Goal: Transaction & Acquisition: Purchase product/service

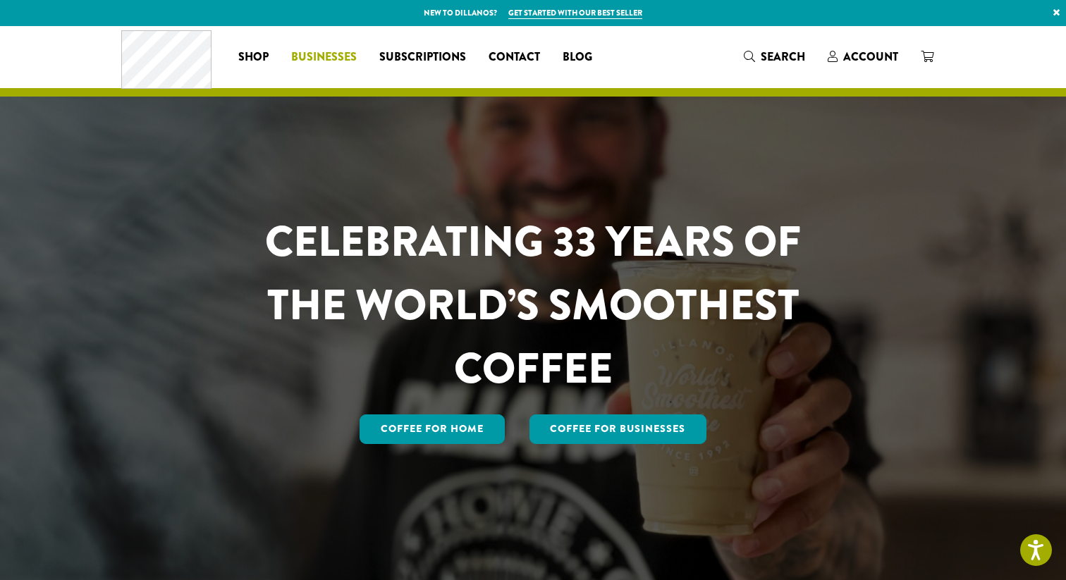
click at [330, 56] on span "Businesses" at bounding box center [324, 58] width 66 height 18
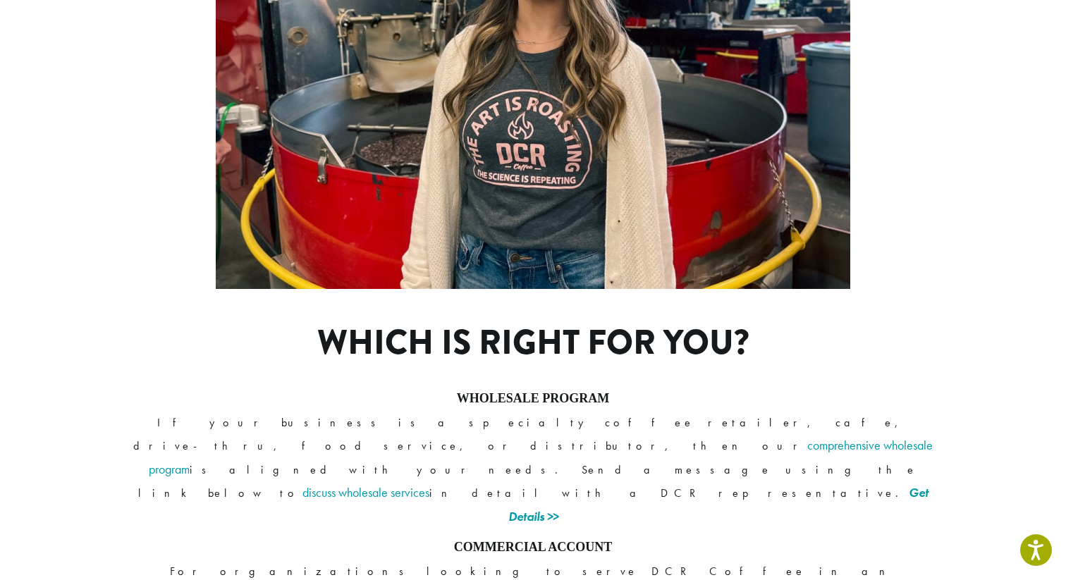
scroll to position [906, 0]
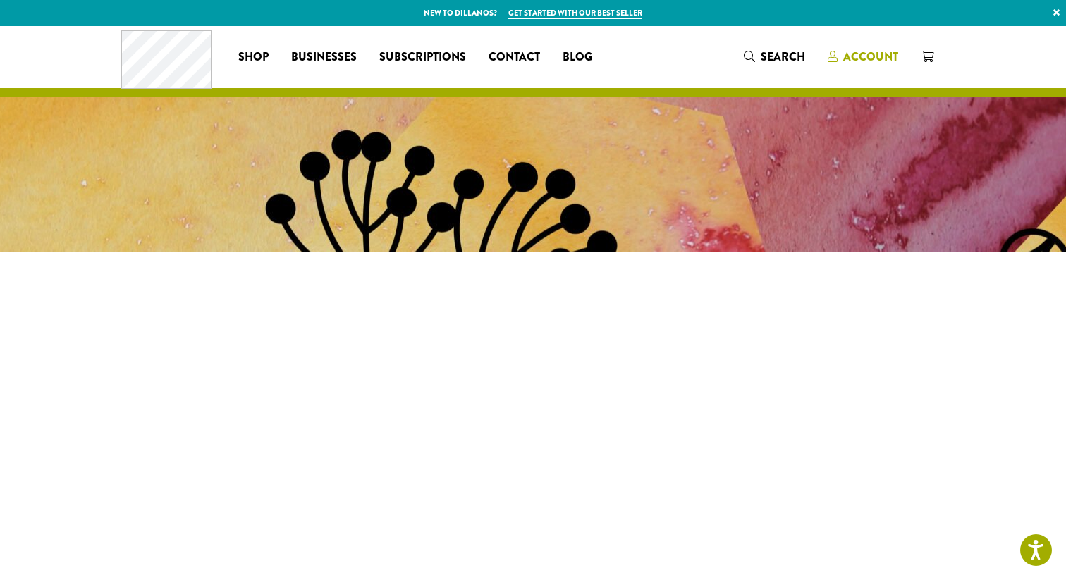
click at [866, 54] on span "Account" at bounding box center [870, 57] width 55 height 16
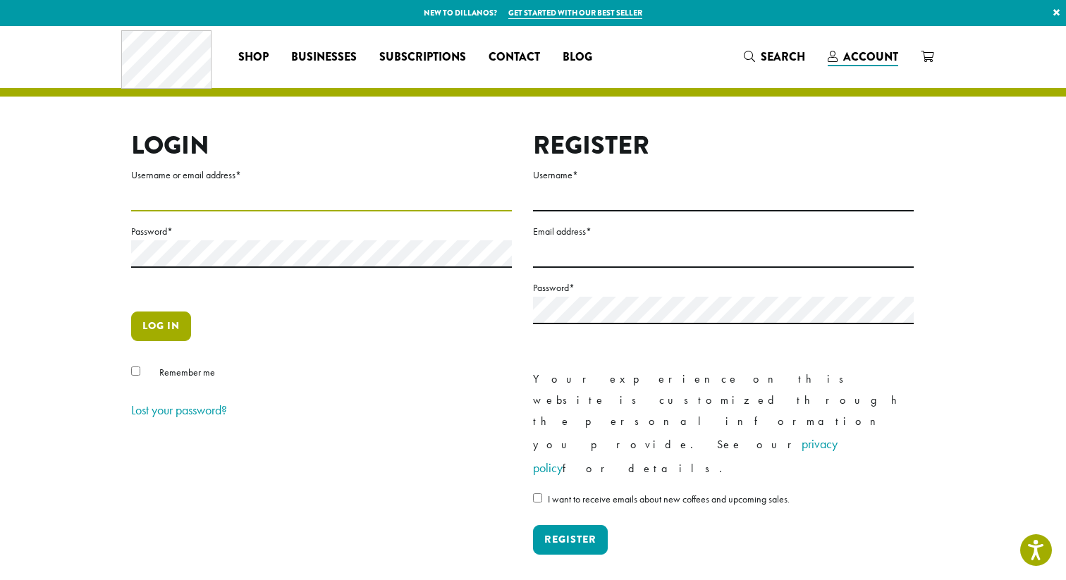
type input "**********"
click at [147, 327] on button "Log in" at bounding box center [161, 327] width 60 height 30
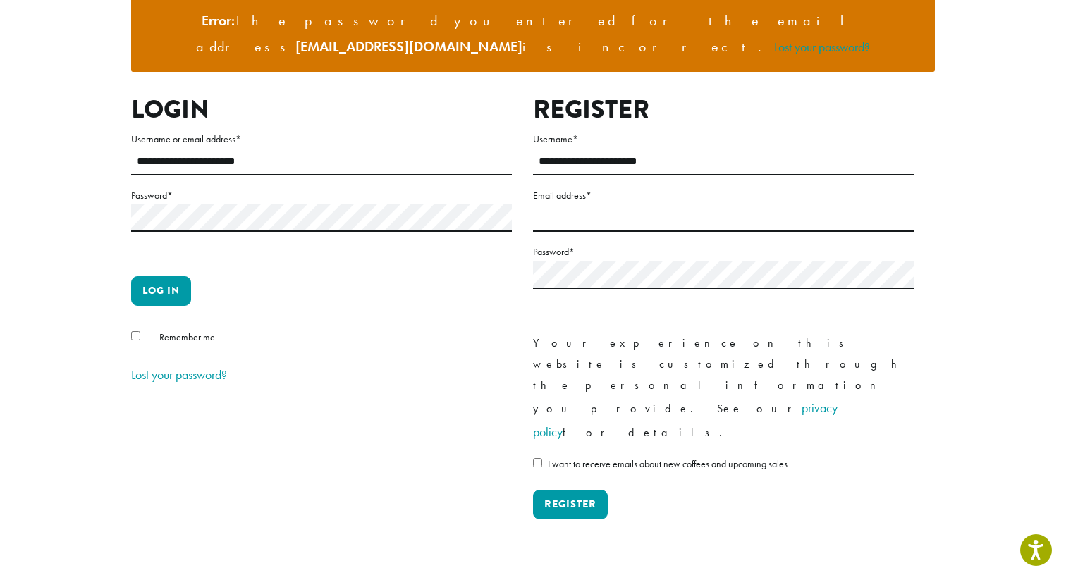
scroll to position [177, 0]
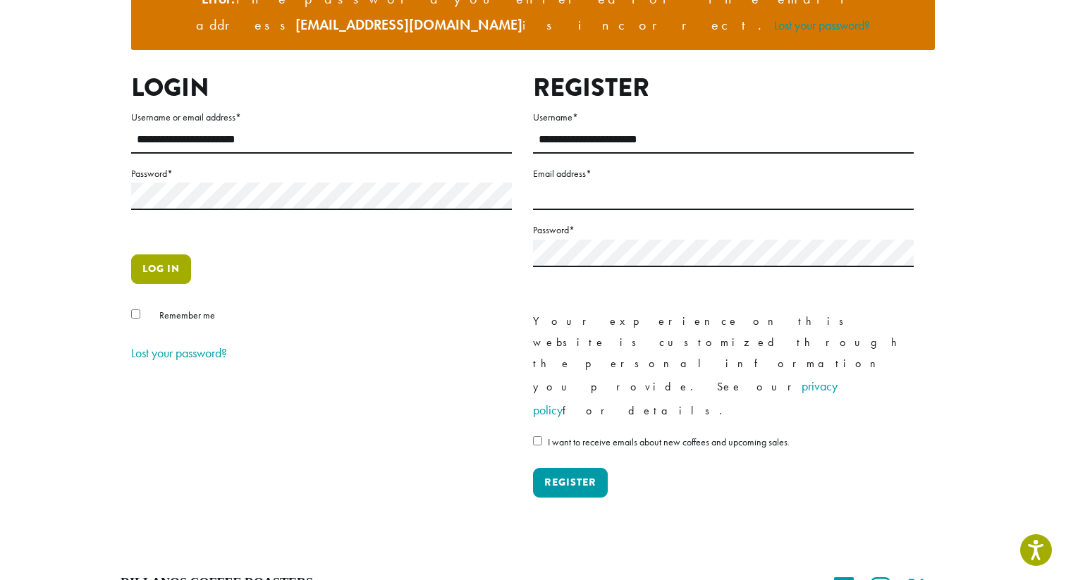
click at [157, 254] on button "Log in" at bounding box center [161, 269] width 60 height 30
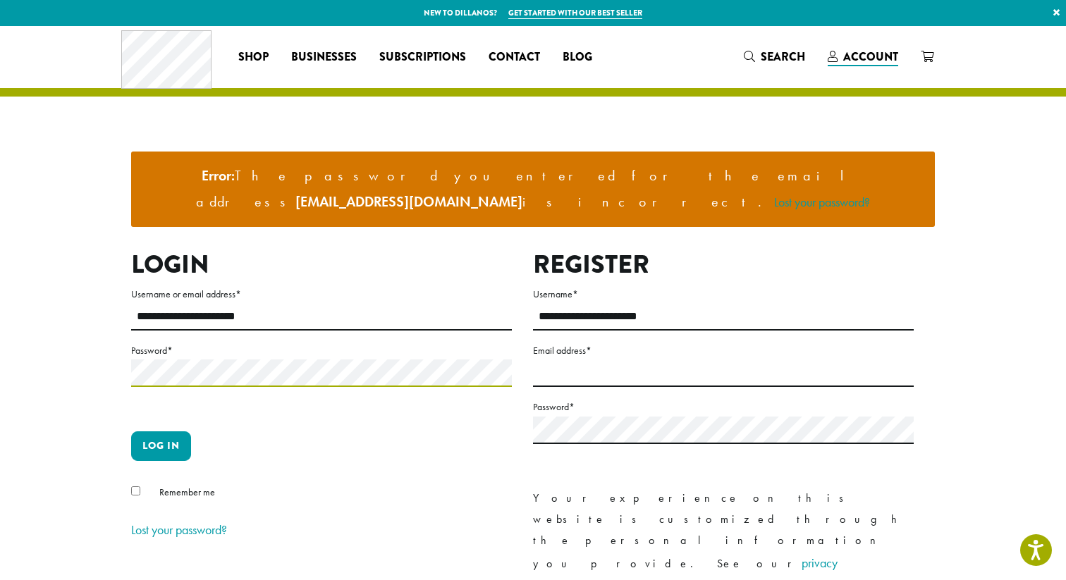
click at [131, 431] on button "Log in" at bounding box center [161, 446] width 60 height 30
click at [177, 431] on button "Log in" at bounding box center [161, 446] width 60 height 30
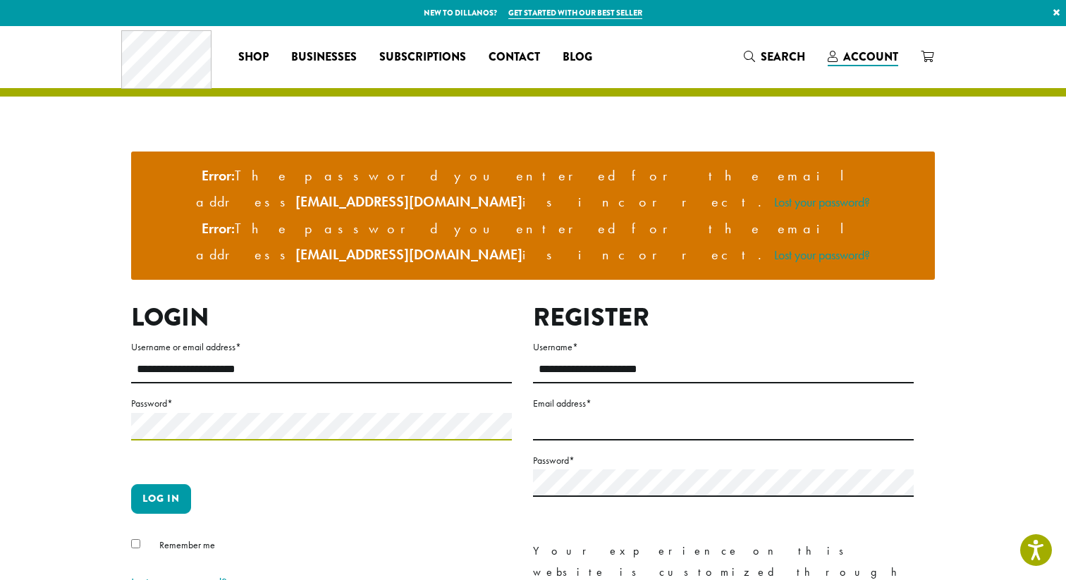
click at [131, 484] on button "Log in" at bounding box center [161, 499] width 60 height 30
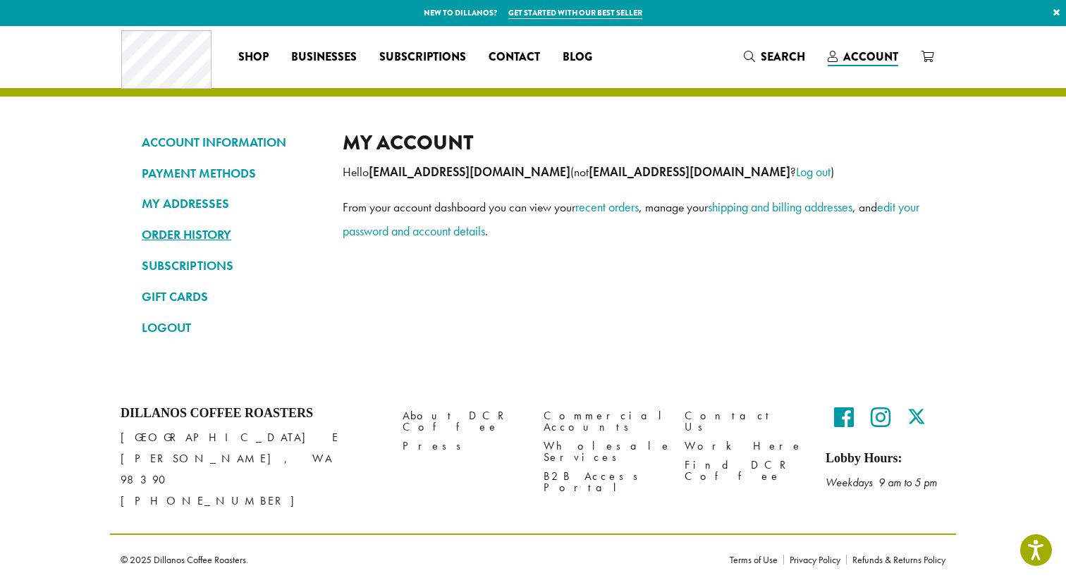
click at [202, 233] on link "ORDER HISTORY" at bounding box center [232, 235] width 180 height 24
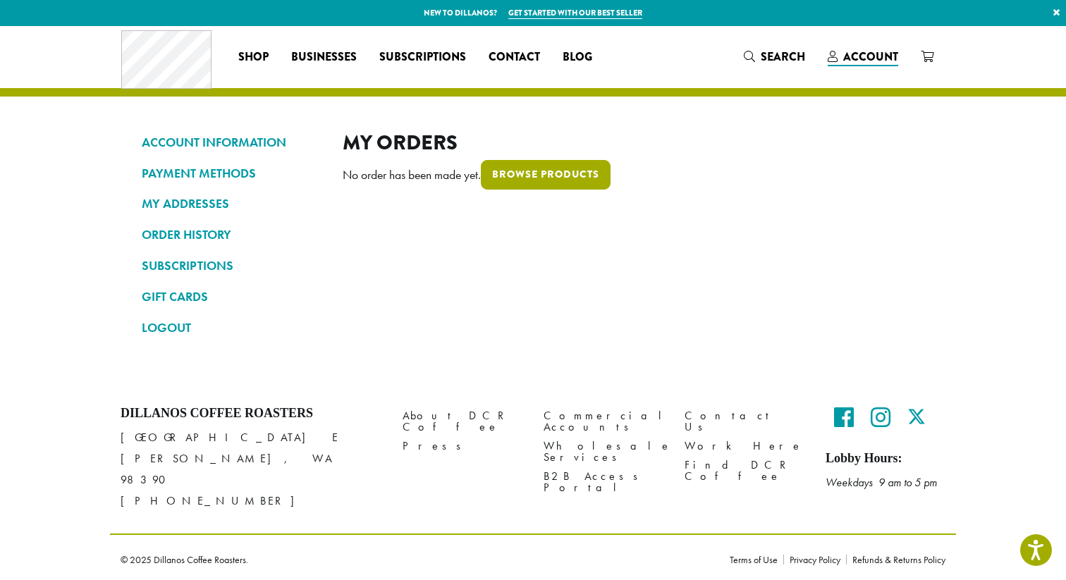
click at [536, 181] on link "Browse products" at bounding box center [546, 175] width 130 height 30
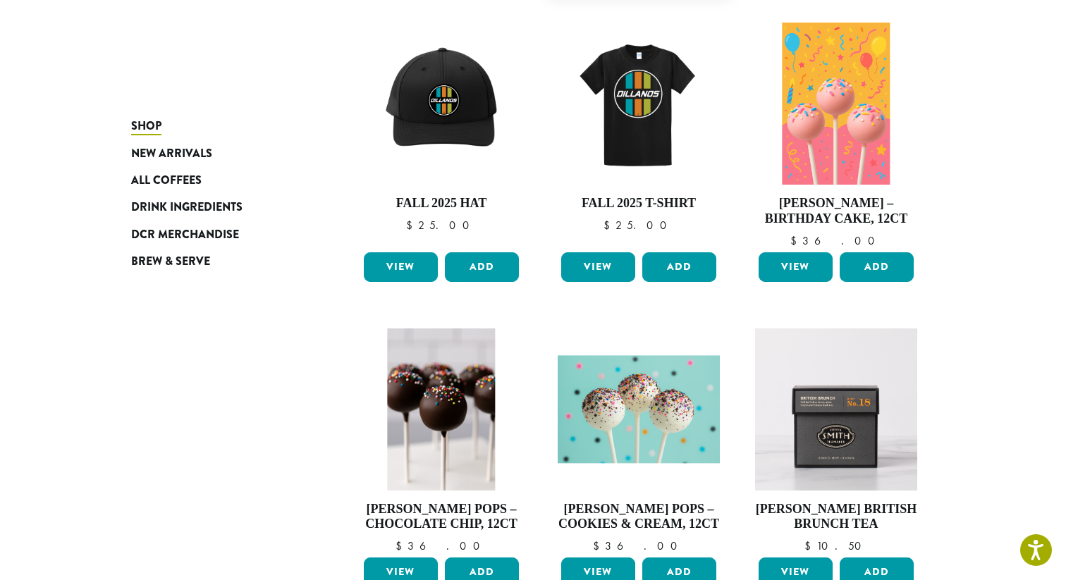
scroll to position [526, 0]
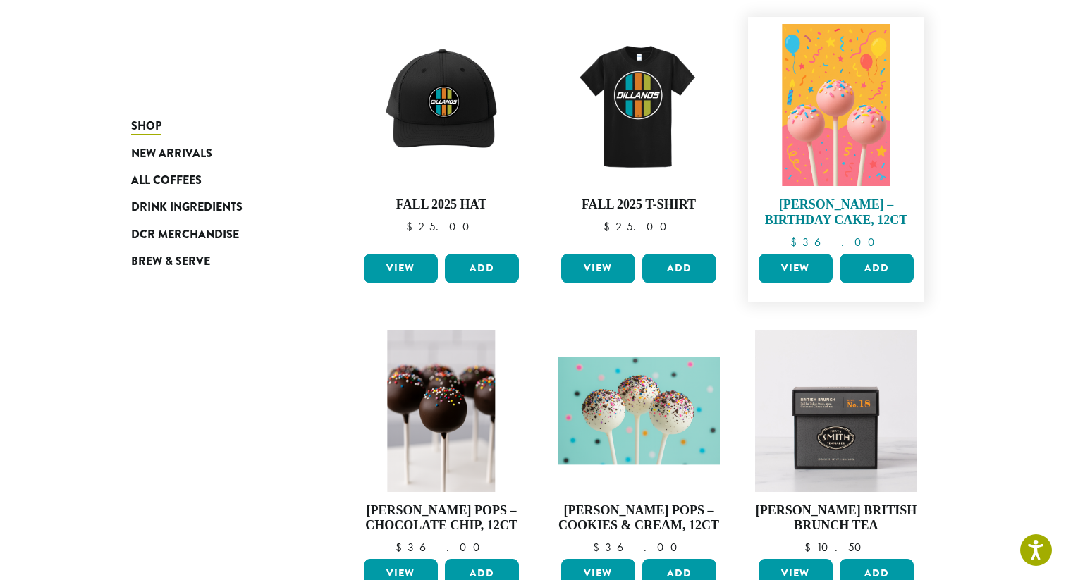
click at [846, 164] on img at bounding box center [836, 105] width 108 height 162
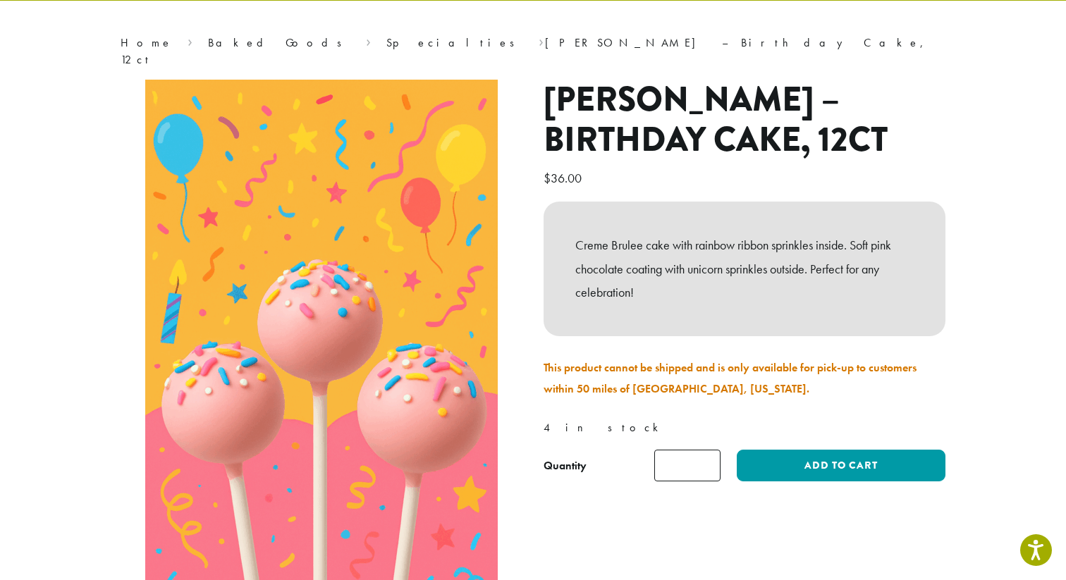
scroll to position [109, 0]
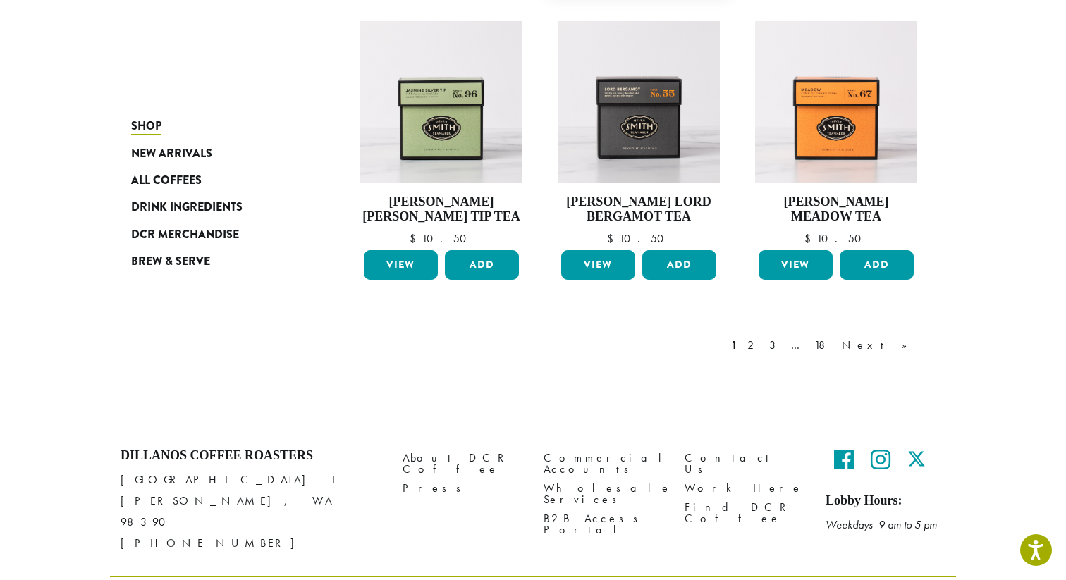
scroll to position [1167, 0]
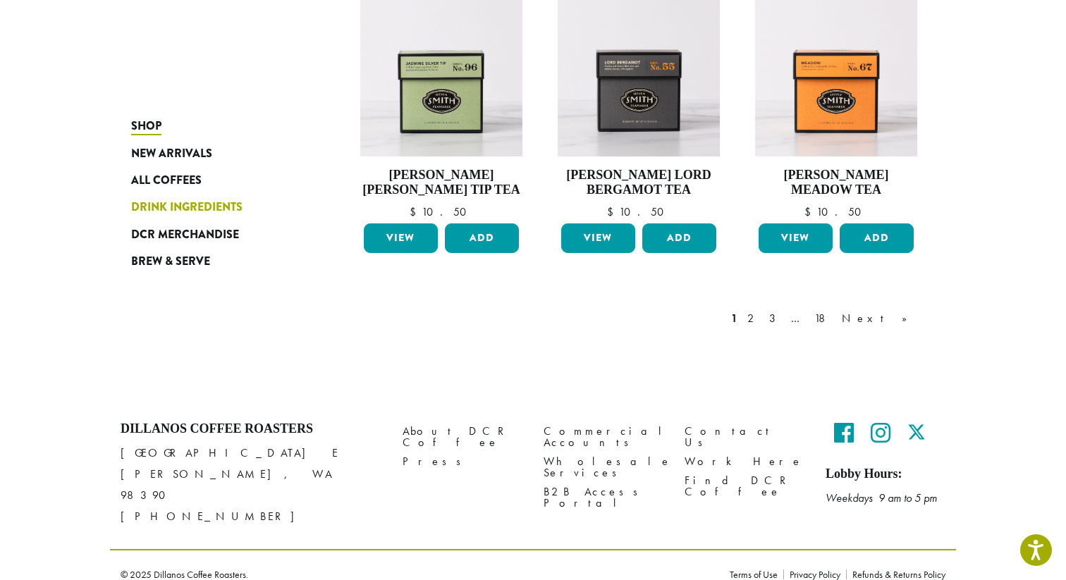
click at [184, 204] on span "Drink Ingredients" at bounding box center [186, 208] width 111 height 18
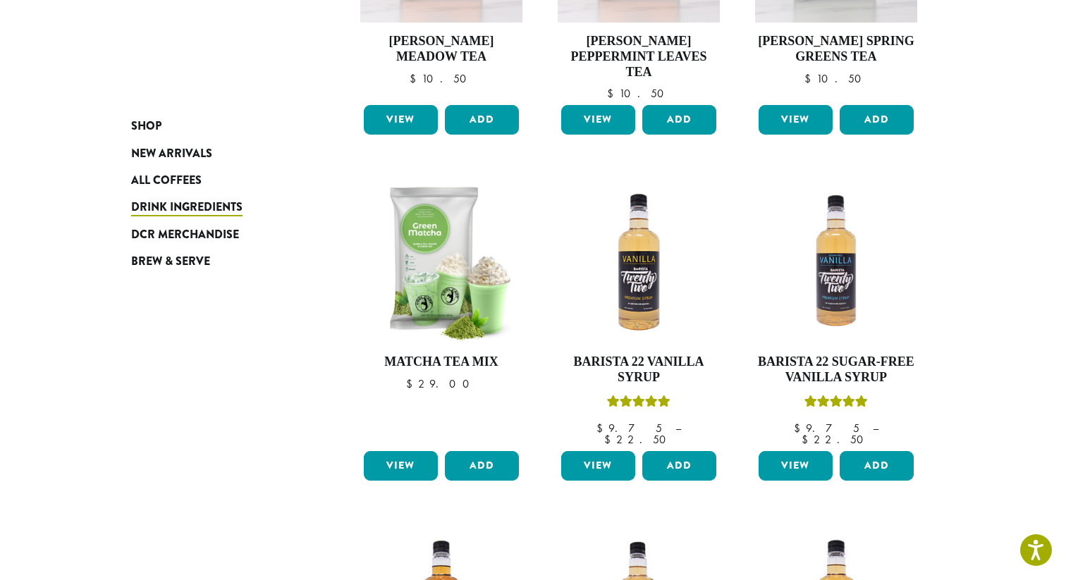
scroll to position [791, 0]
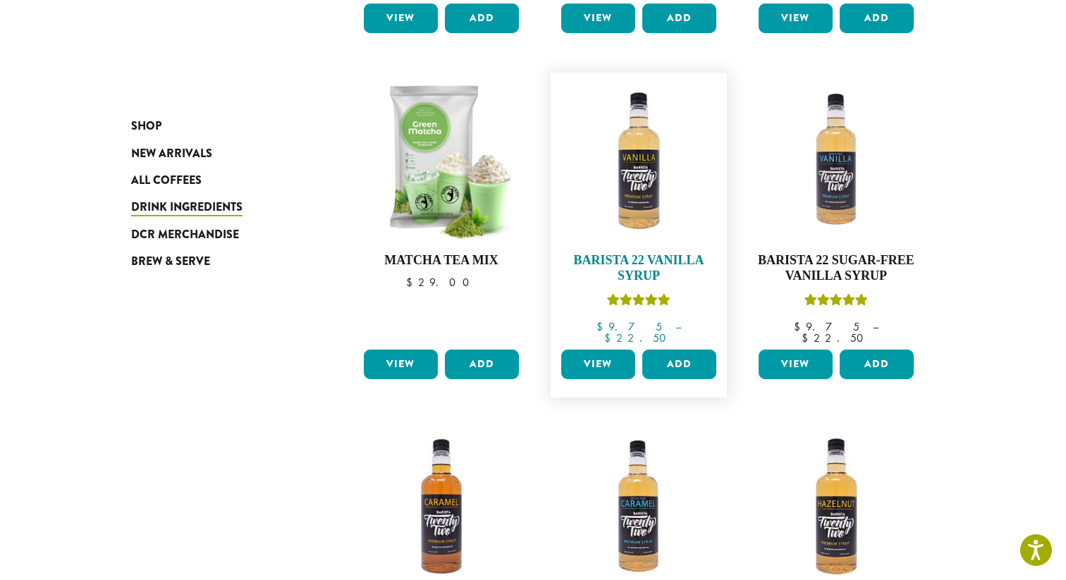
click at [644, 188] on img at bounding box center [638, 161] width 162 height 162
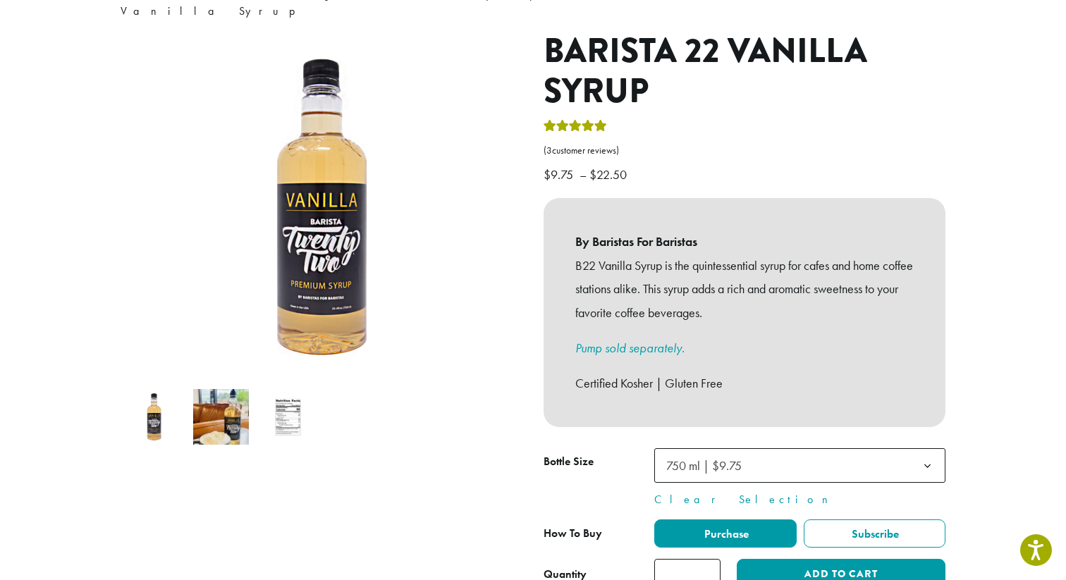
scroll to position [157, 0]
